Goal: Information Seeking & Learning: Learn about a topic

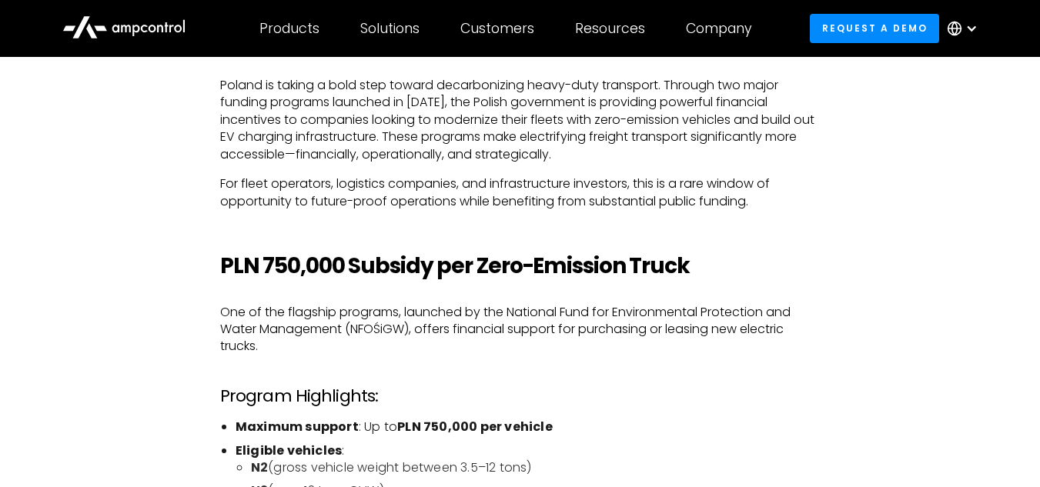
scroll to position [805, 0]
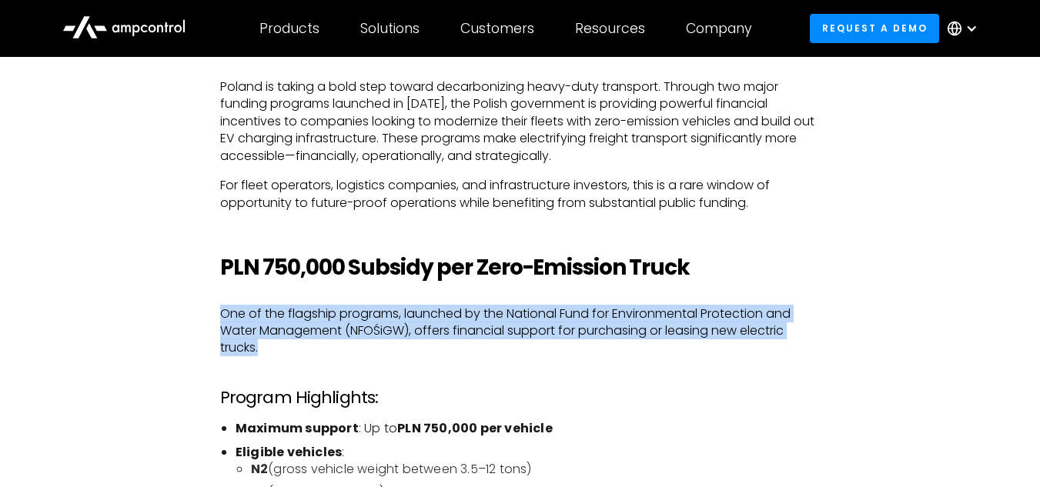
drag, startPoint x: 214, startPoint y: 314, endPoint x: 275, endPoint y: 346, distance: 68.9
copy p "One of the flagship programs, launched by the National Fund for Environmental P…"
click at [506, 311] on p "One of the flagship programs, launched by the National Fund for Environmental P…" at bounding box center [520, 332] width 600 height 52
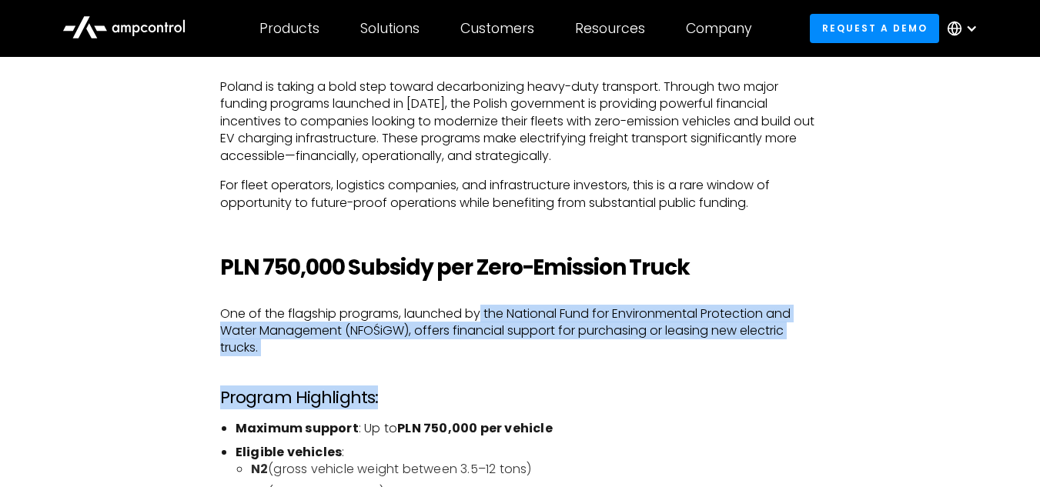
drag, startPoint x: 483, startPoint y: 313, endPoint x: 486, endPoint y: 359, distance: 45.6
copy div "the National Fund for Environmental Protection and Water Management (NFOŚiGW), …"
